Goal: Transaction & Acquisition: Purchase product/service

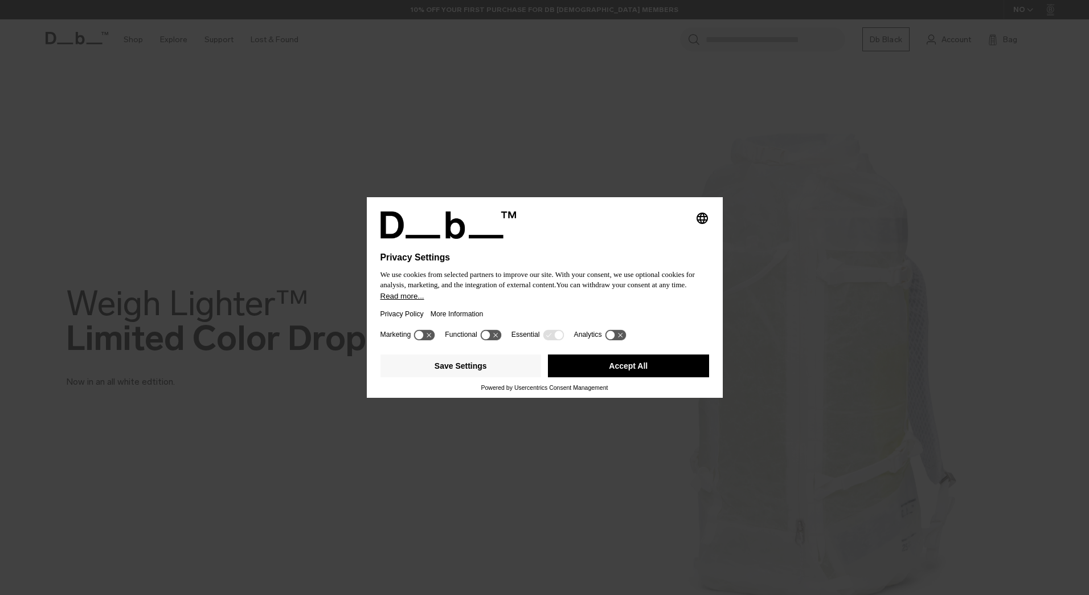
click at [585, 367] on button "Accept All" at bounding box center [628, 365] width 161 height 23
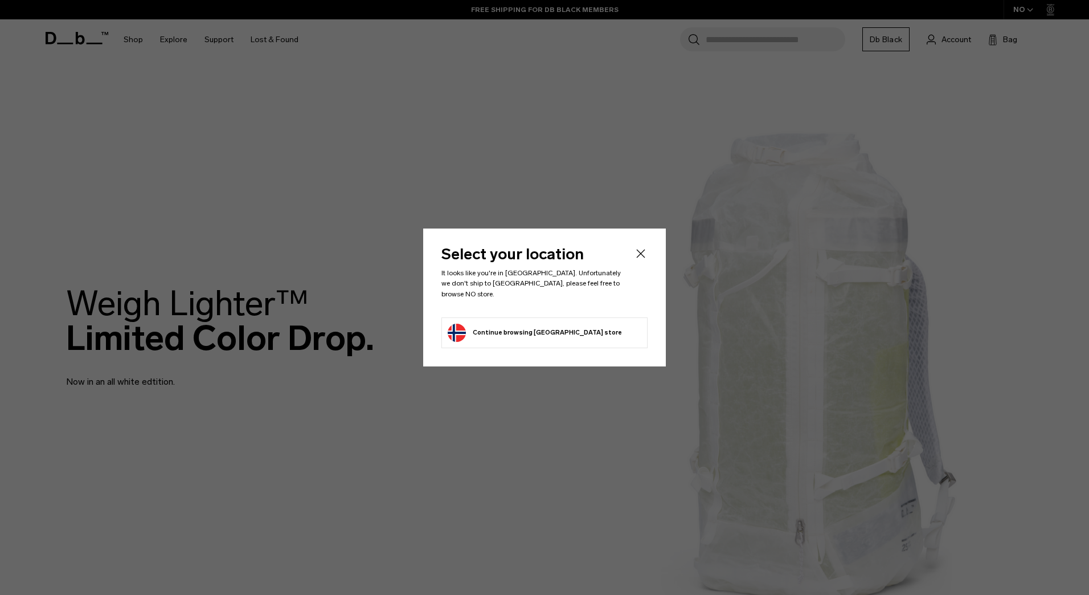
click at [532, 324] on button "Continue browsing [GEOGRAPHIC_DATA] store Continue shopping in [GEOGRAPHIC_DATA]" at bounding box center [535, 333] width 174 height 18
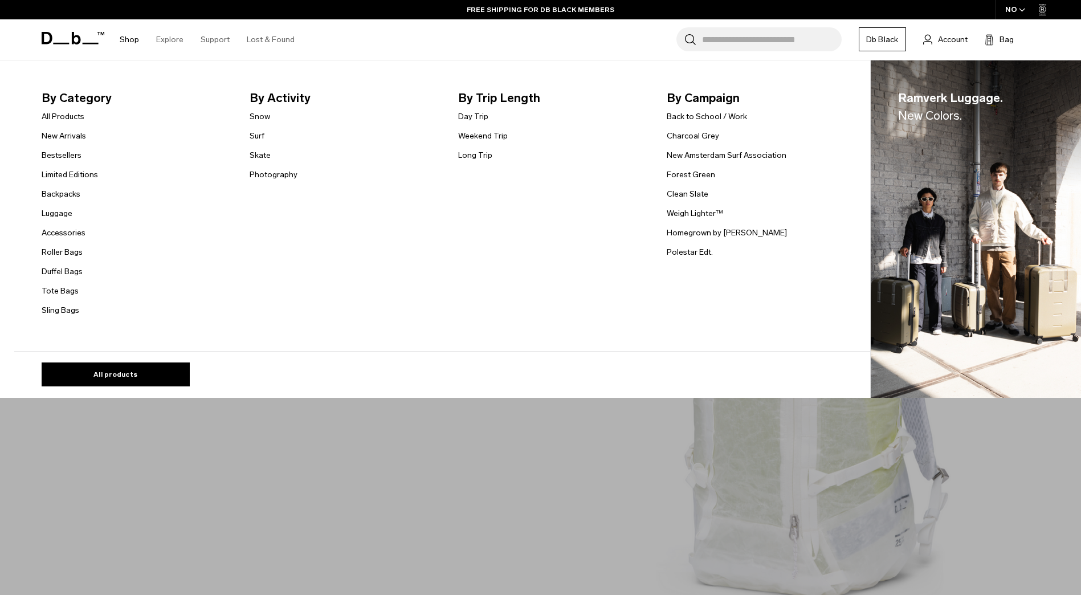
click at [129, 38] on link "Shop" at bounding box center [129, 39] width 19 height 40
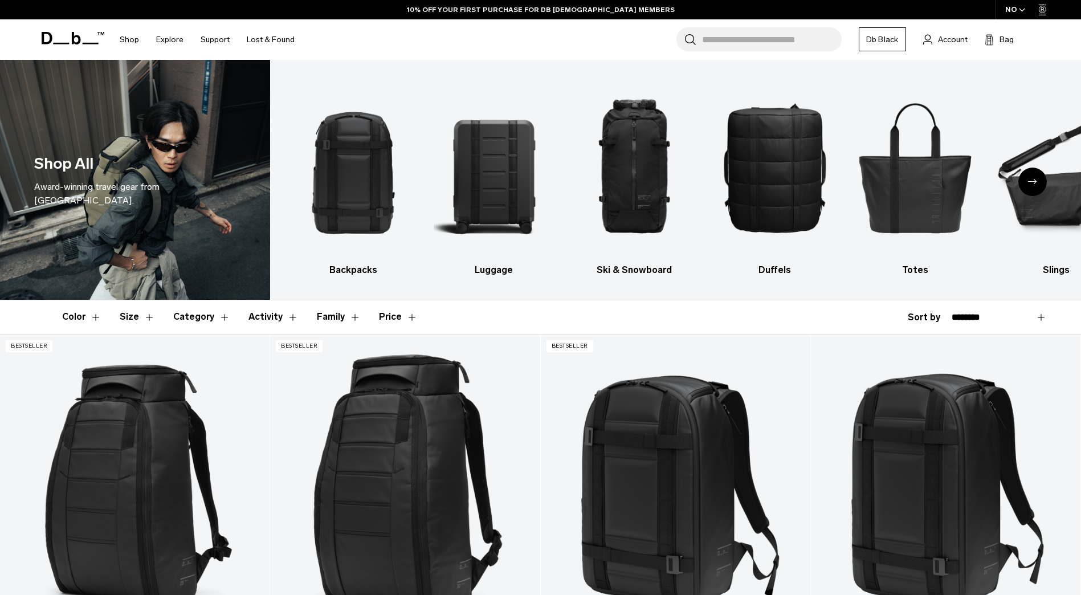
click at [1044, 320] on select "**********" at bounding box center [998, 317] width 95 height 10
click at [1050, 185] on img "6 / 10" at bounding box center [1055, 167] width 121 height 181
click at [1044, 179] on div "Next slide" at bounding box center [1032, 181] width 28 height 28
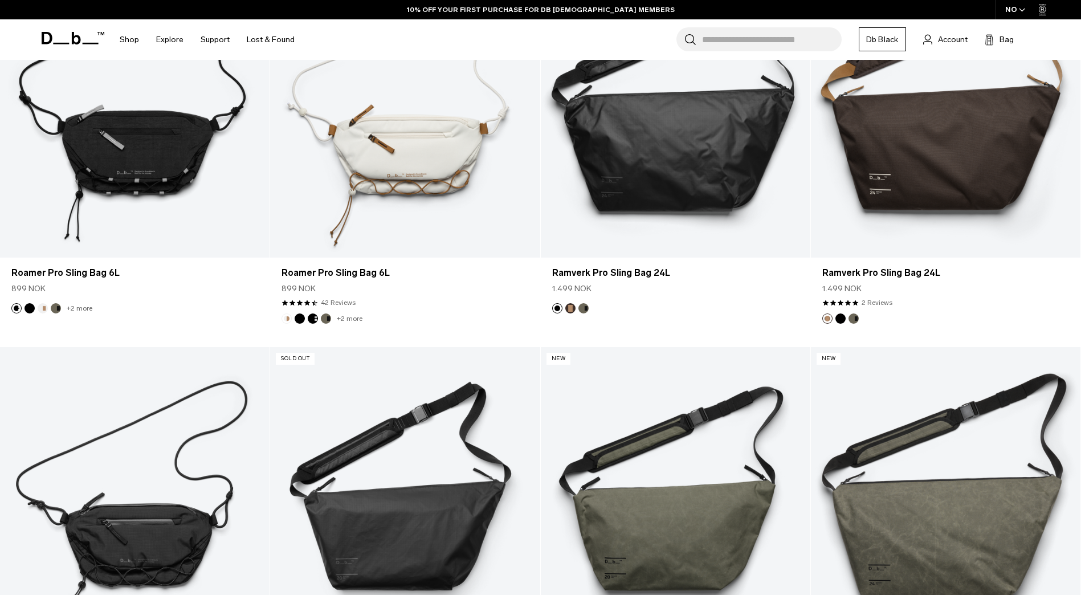
scroll to position [547, 0]
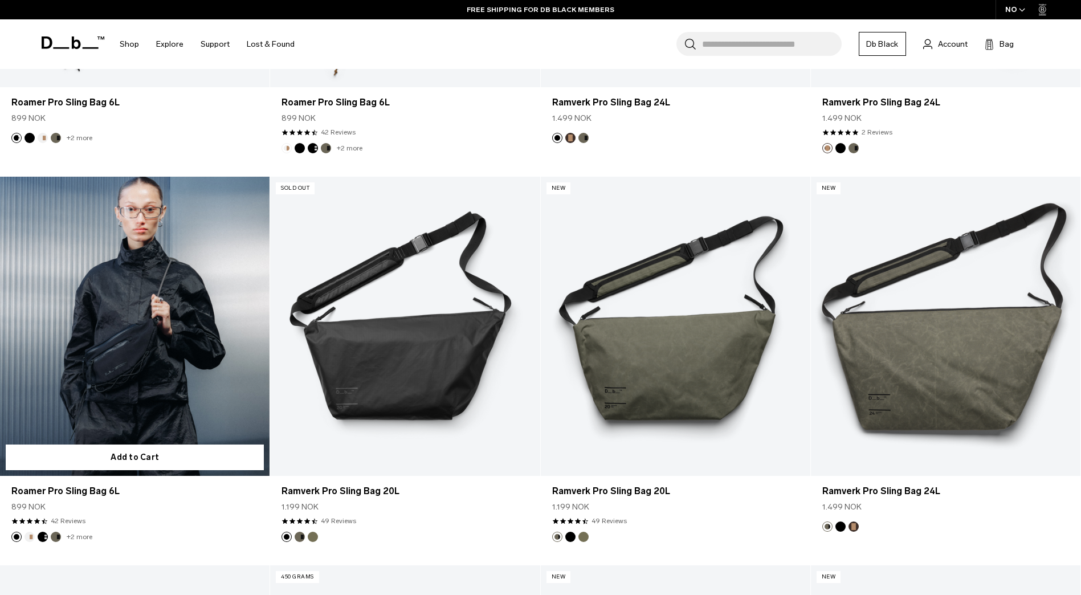
click at [46, 423] on link "Roamer Pro Sling Bag 6L" at bounding box center [134, 327] width 269 height 300
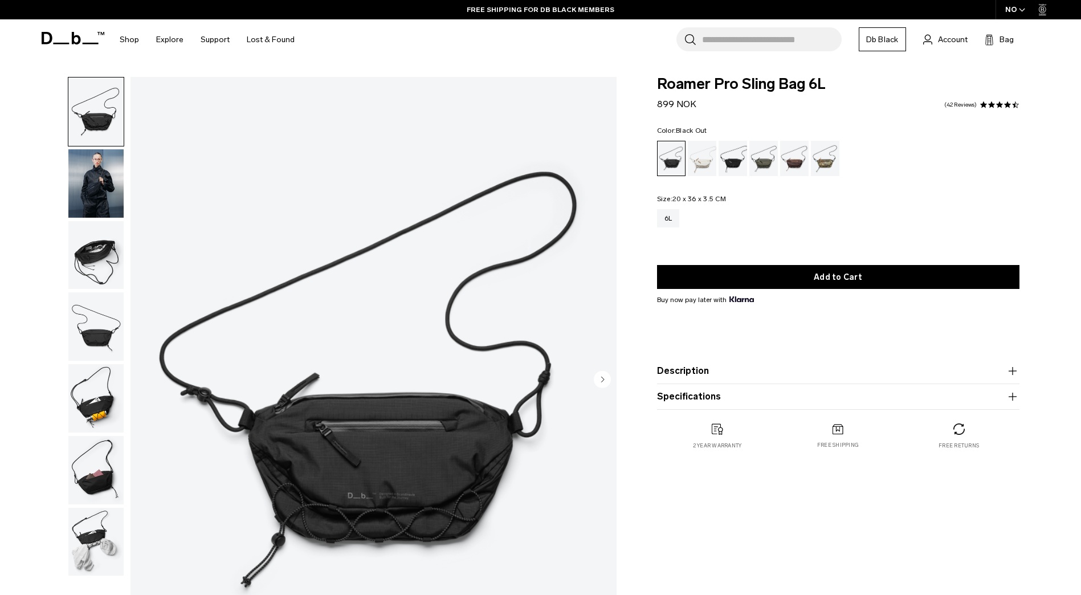
click at [1013, 369] on icon "button" at bounding box center [1012, 371] width 14 height 14
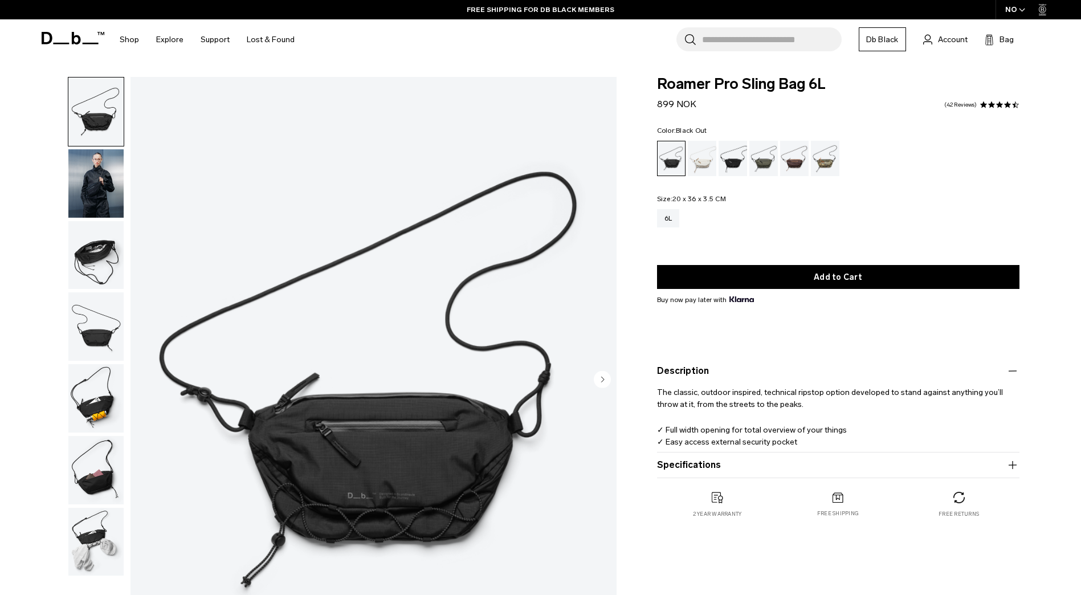
click at [1016, 465] on icon "button" at bounding box center [1012, 465] width 14 height 14
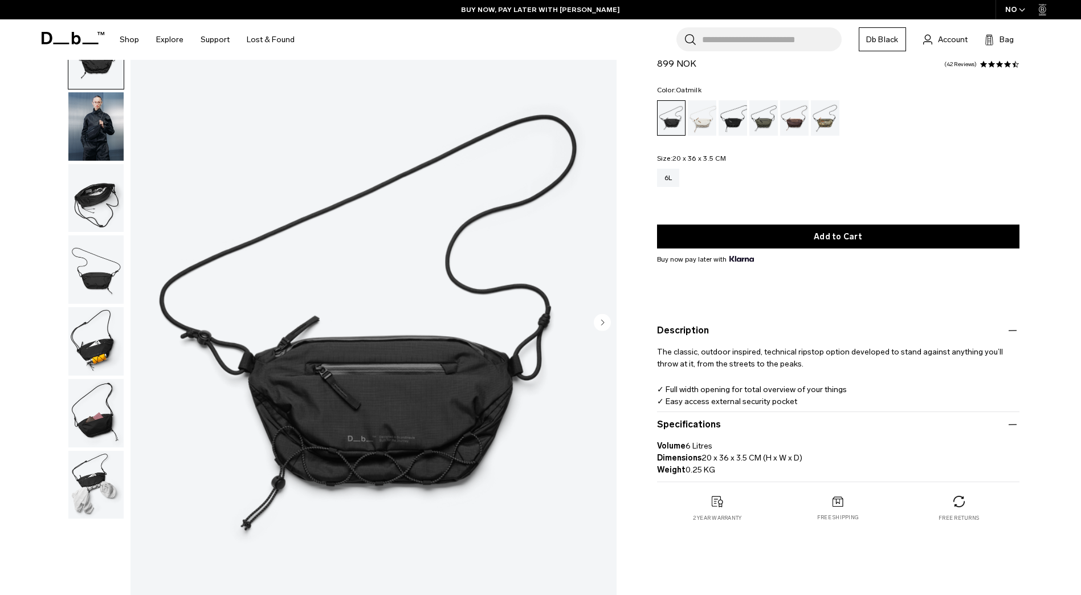
click at [694, 121] on div "Oatmilk" at bounding box center [702, 117] width 29 height 35
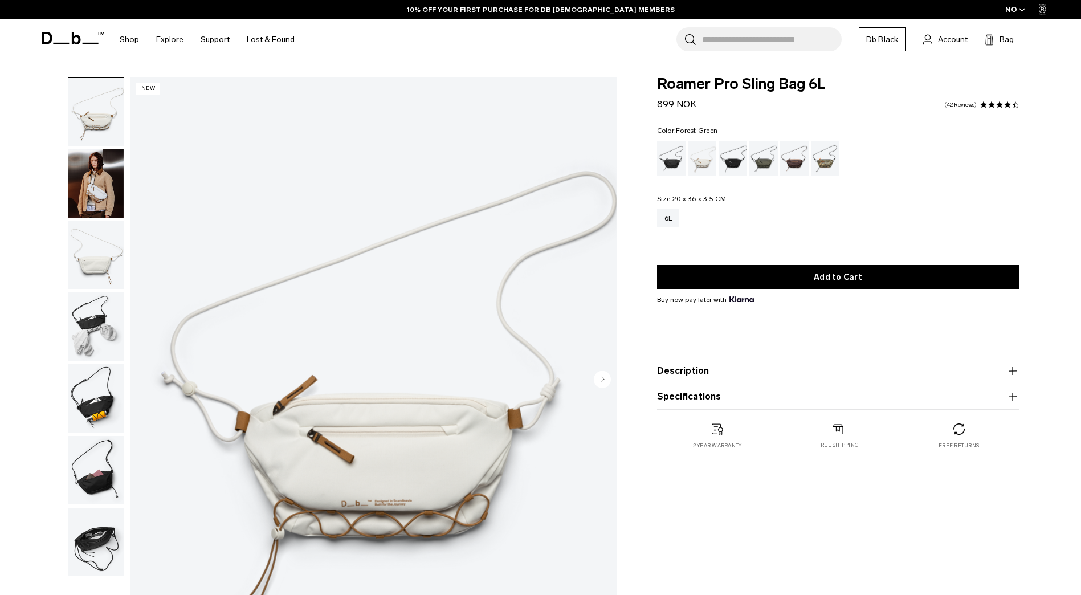
click at [774, 153] on div "Forest Green" at bounding box center [763, 158] width 29 height 35
